Goal: Task Accomplishment & Management: Manage account settings

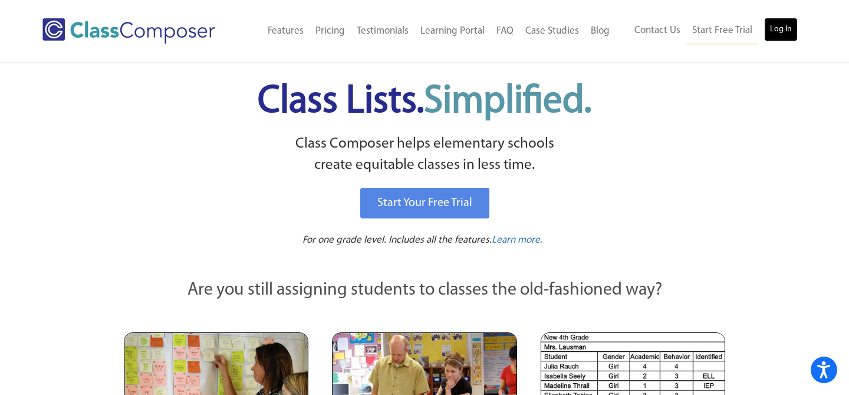
click at [784, 35] on link "Log In" at bounding box center [781, 30] width 34 height 24
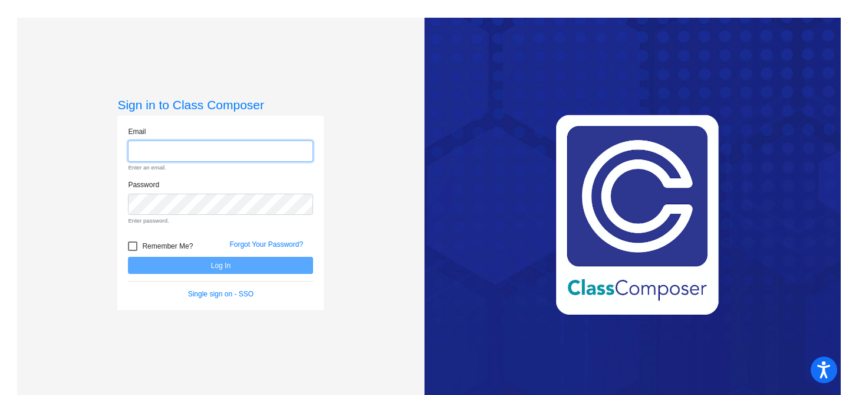
type input "jbowen@stjschools.org"
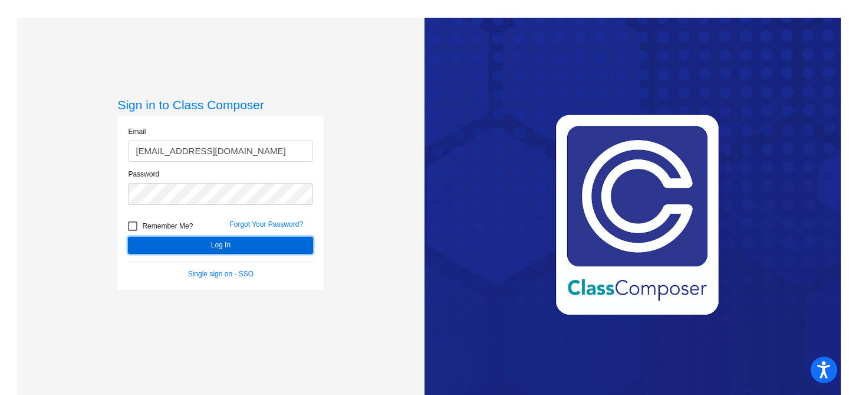
click at [241, 245] on button "Log In" at bounding box center [220, 244] width 185 height 17
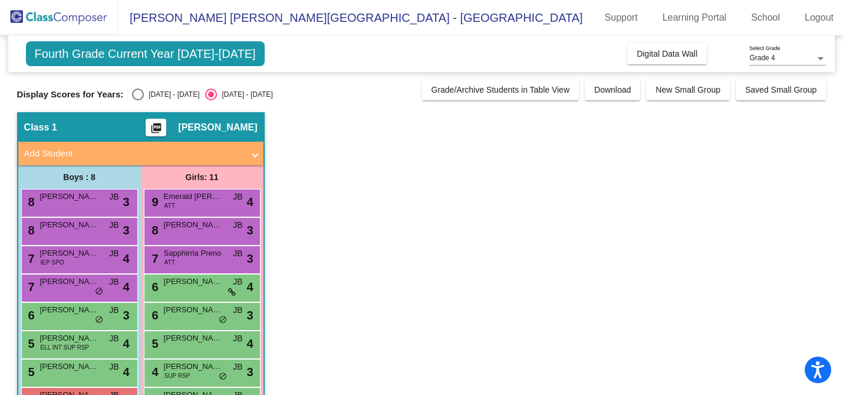
click at [142, 55] on span "Fourth Grade Current Year 2024-2025" at bounding box center [145, 53] width 239 height 25
click at [142, 52] on span "Fourth Grade Current Year 2024-2025" at bounding box center [145, 53] width 239 height 25
click at [139, 93] on div "Select an option" at bounding box center [138, 94] width 12 height 12
click at [138, 100] on input "2023 - 2024" at bounding box center [137, 100] width 1 height 1
radio input "true"
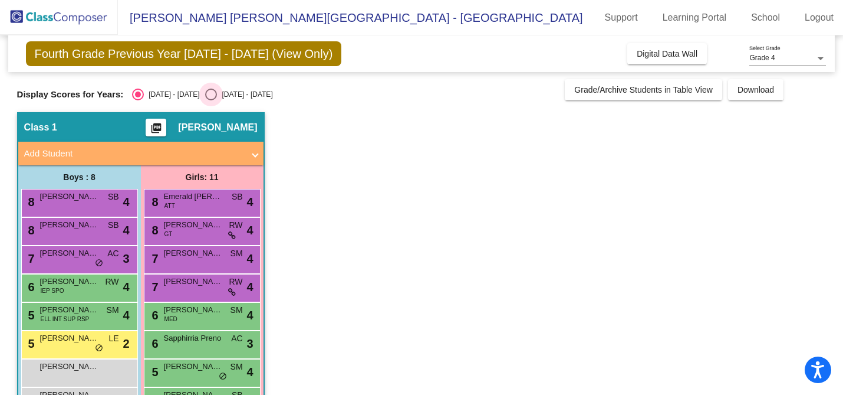
click at [205, 97] on div "Select an option" at bounding box center [211, 94] width 12 height 12
click at [211, 100] on input "2024 - 2025" at bounding box center [211, 100] width 1 height 1
radio input "true"
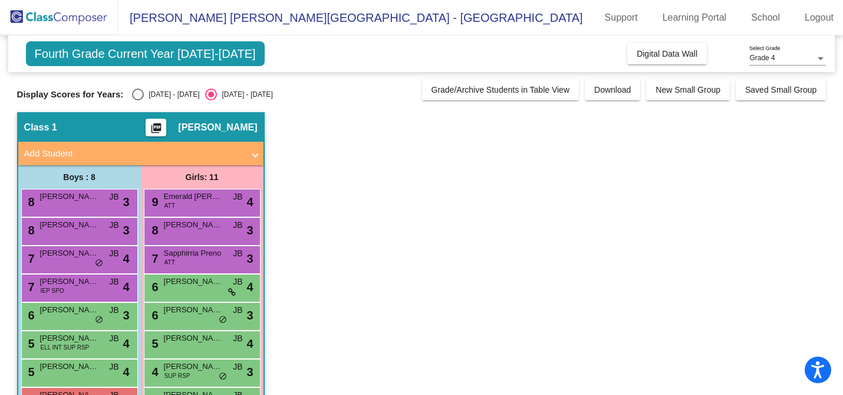
click at [190, 55] on span "Fourth Grade Current Year 2024-2025" at bounding box center [145, 53] width 239 height 25
